Goal: Transaction & Acquisition: Download file/media

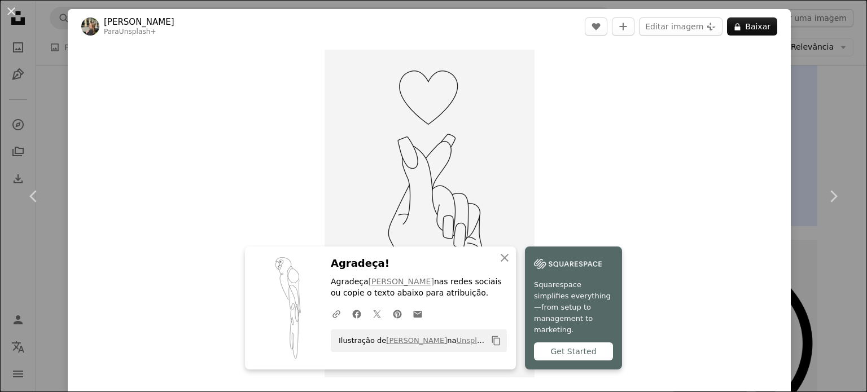
scroll to position [3330, 0]
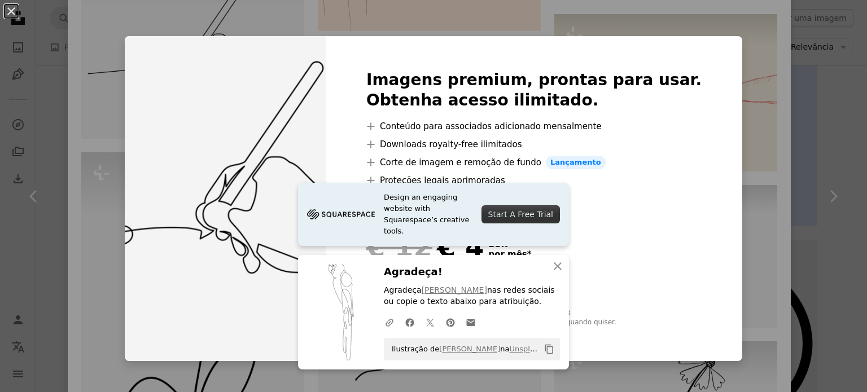
click at [750, 78] on div "An X shape Imagens premium, prontas para usar. Obtenha acesso ilimitado. A plus…" at bounding box center [433, 196] width 867 height 392
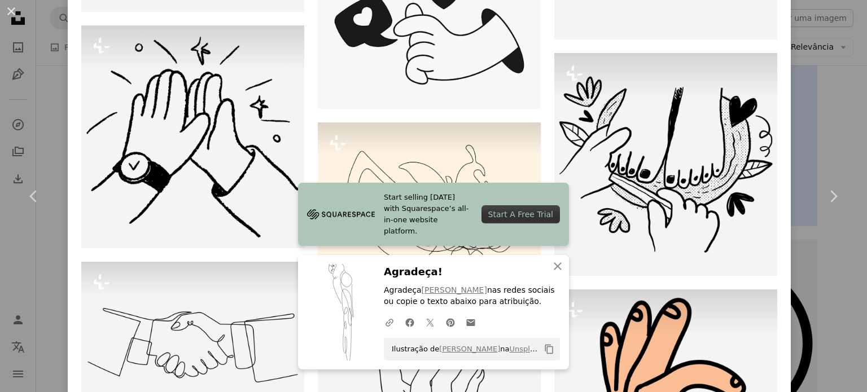
scroll to position [4286, 0]
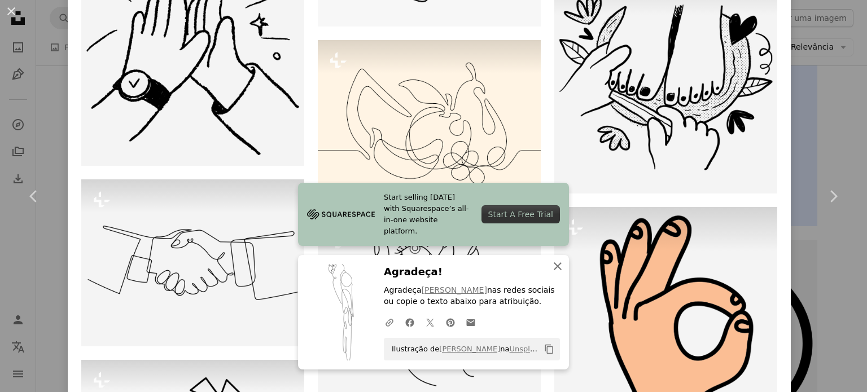
click at [557, 266] on icon "An X shape" at bounding box center [558, 267] width 14 height 14
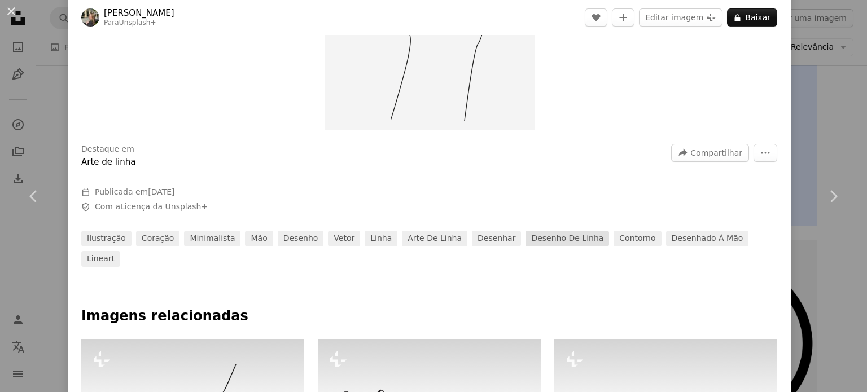
scroll to position [339, 0]
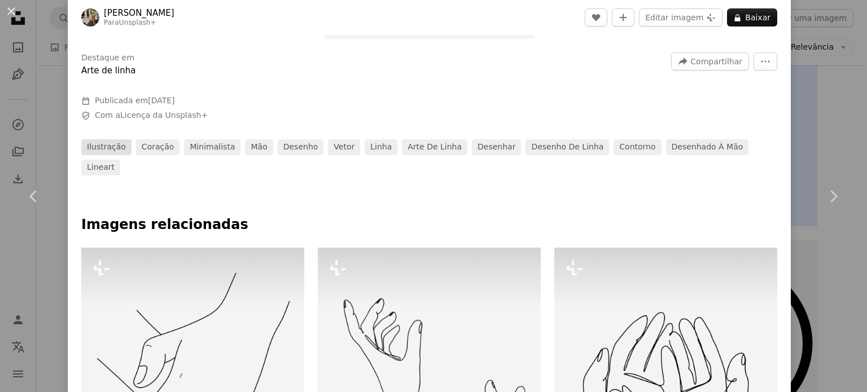
click at [111, 146] on link "ilustração" at bounding box center [106, 147] width 50 height 16
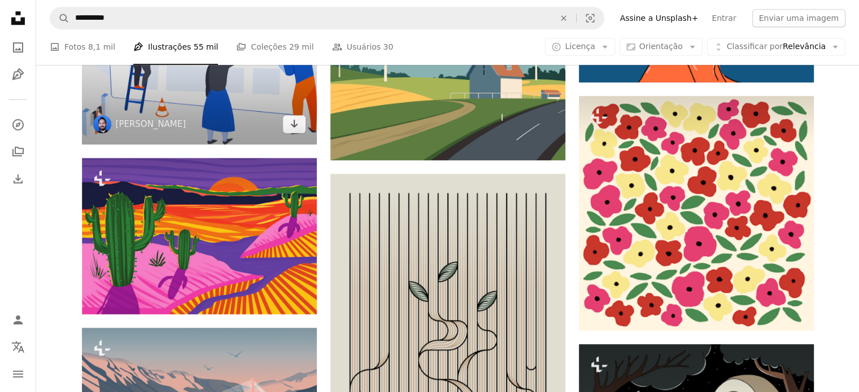
scroll to position [960, 0]
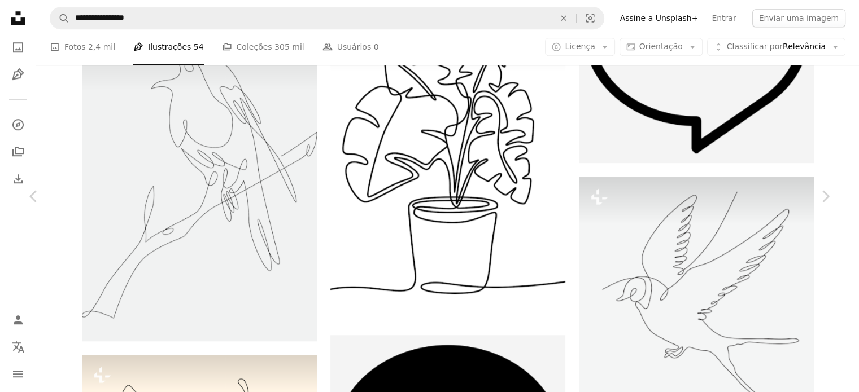
scroll to position [648, 0]
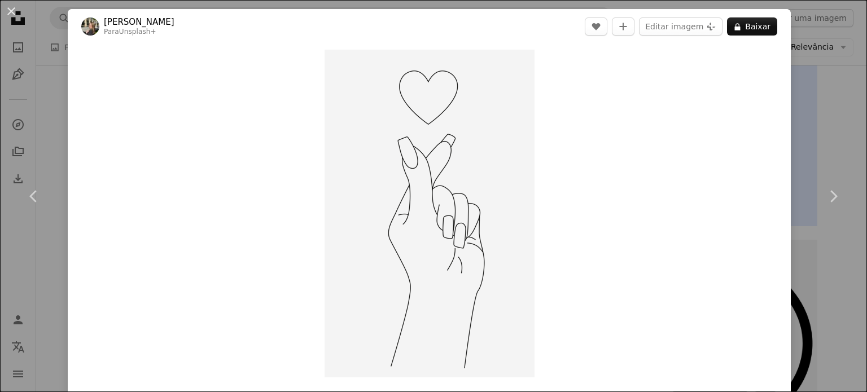
click at [822, 122] on div "An X shape Chevron left Chevron right [PERSON_NAME] Para Unsplash+ A heart A pl…" at bounding box center [433, 196] width 867 height 392
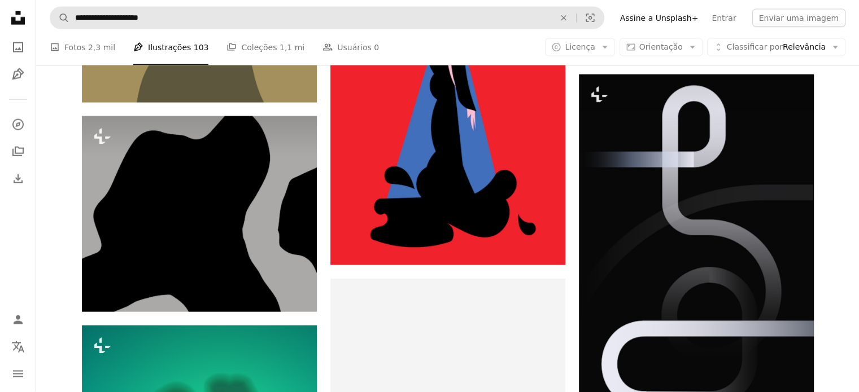
scroll to position [6887, 0]
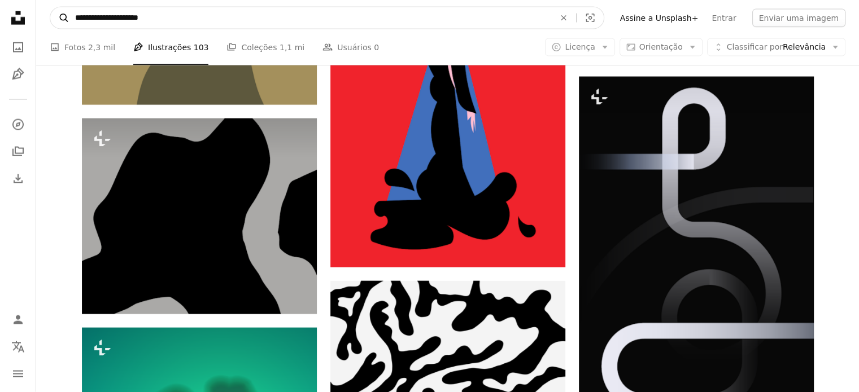
drag, startPoint x: 99, startPoint y: 16, endPoint x: 58, endPoint y: 15, distance: 41.2
click at [58, 16] on form "**********" at bounding box center [327, 18] width 554 height 23
type input "**********"
click button "A magnifying glass" at bounding box center [59, 17] width 19 height 21
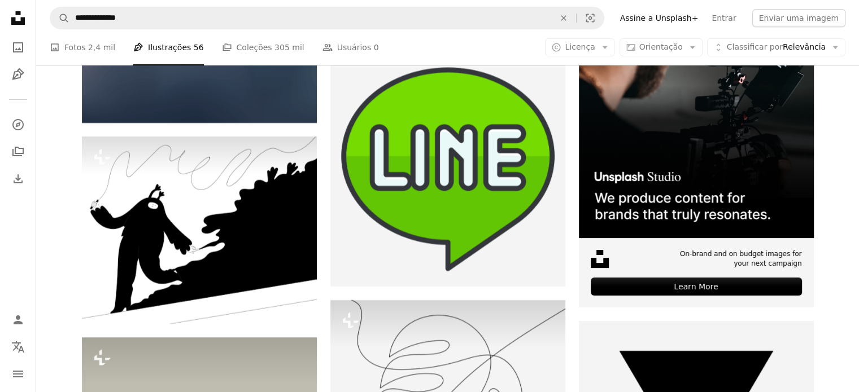
scroll to position [4290, 0]
